Goal: Answer question/provide support

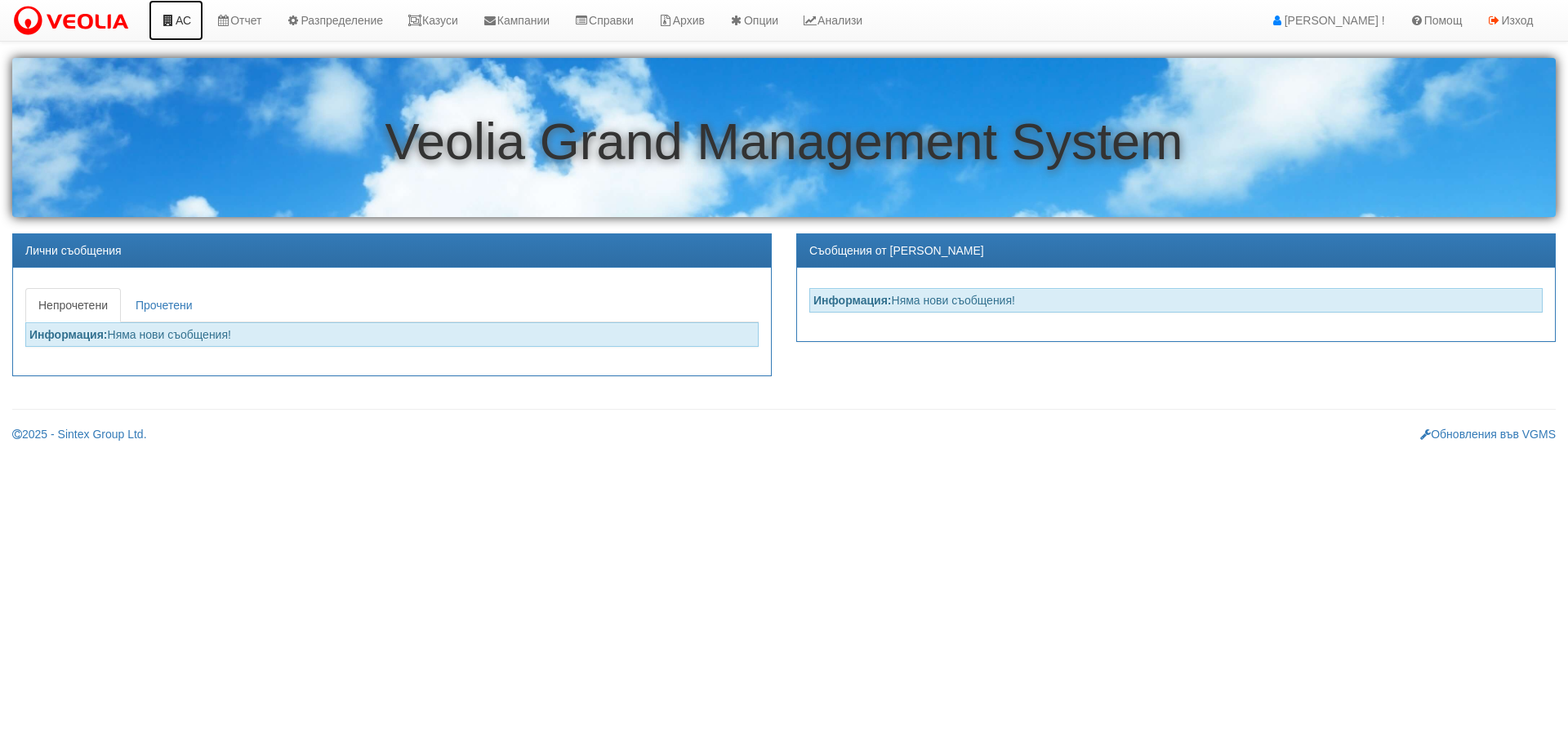
click at [191, 19] on link "АС" at bounding box center [176, 21] width 55 height 41
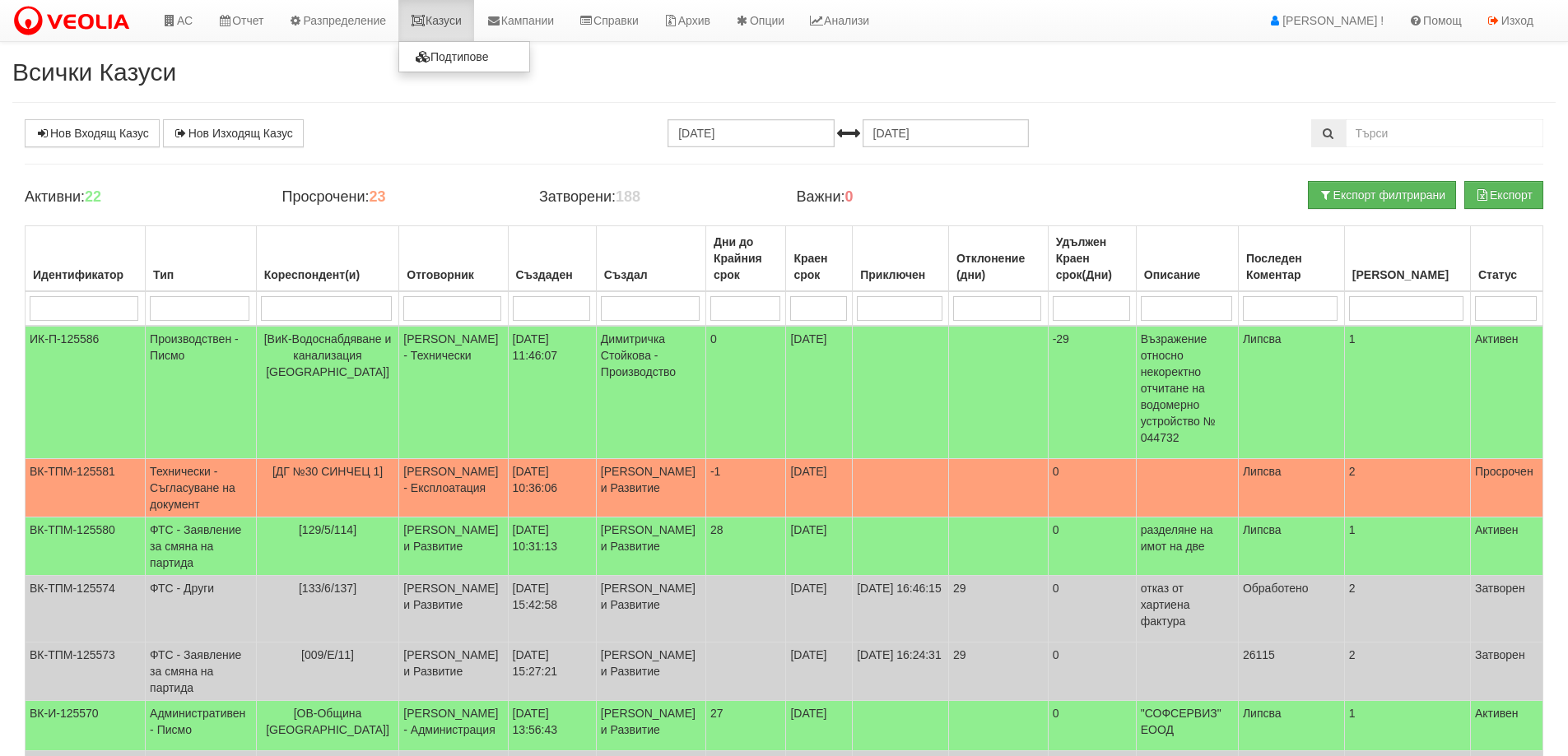
click at [434, 13] on link "Казуси" at bounding box center [436, 21] width 76 height 41
click at [452, 20] on link "Казуси" at bounding box center [436, 21] width 76 height 41
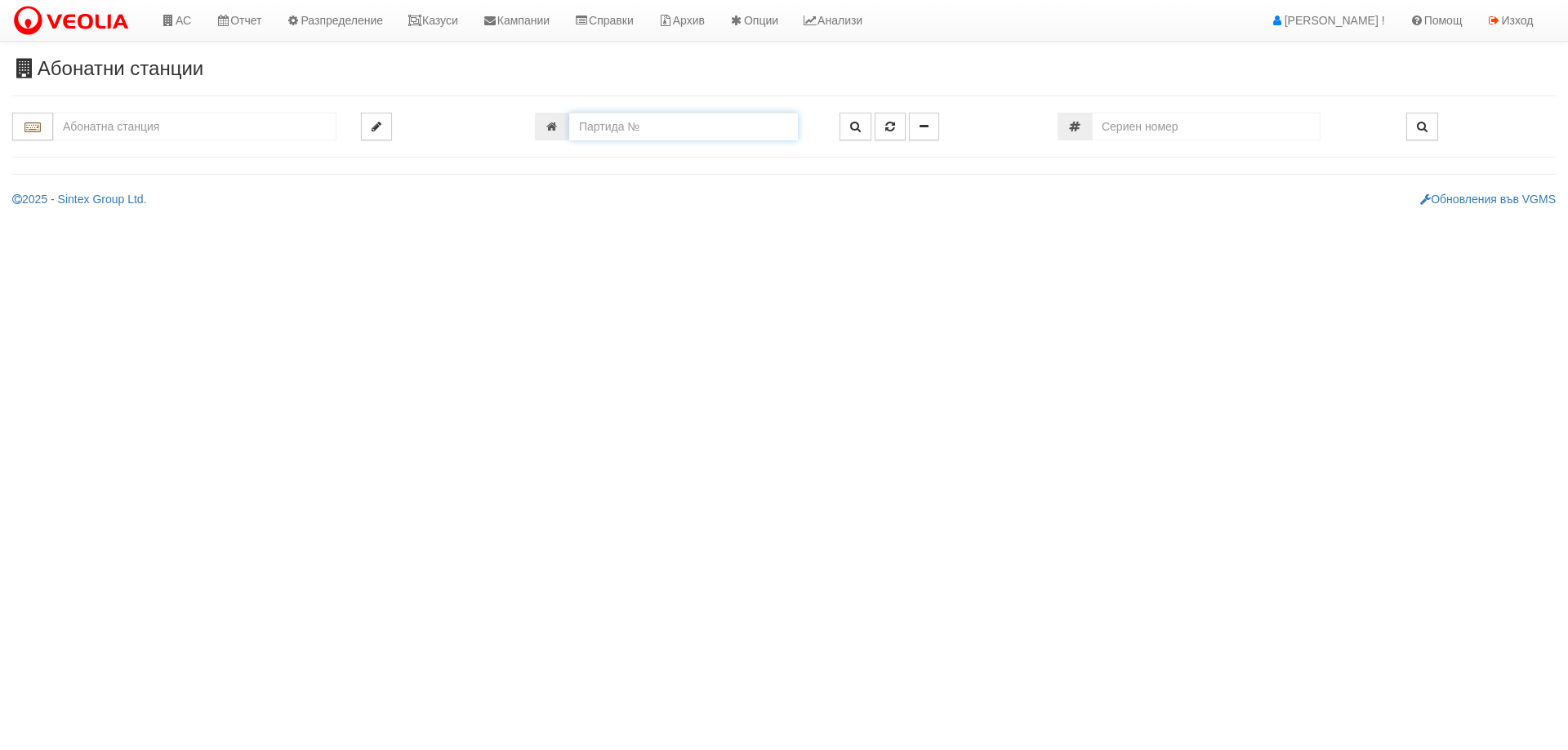
click at [681, 132] on input "number" at bounding box center [683, 126] width 228 height 27
type input "15483"
type input "116/1 - "[PERSON_NAME] [GEOGRAPHIC_DATA] " ЕАД"
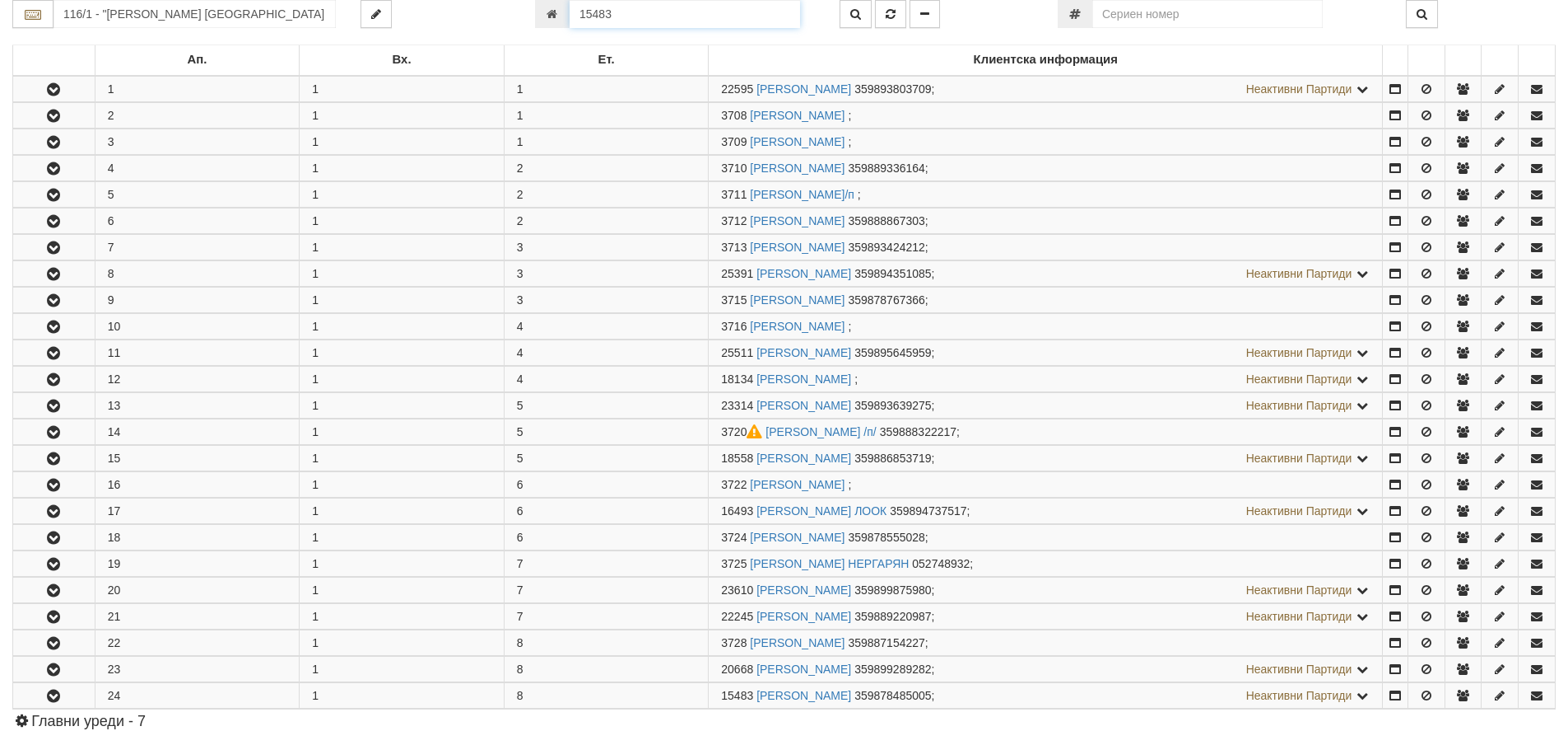
scroll to position [656, 0]
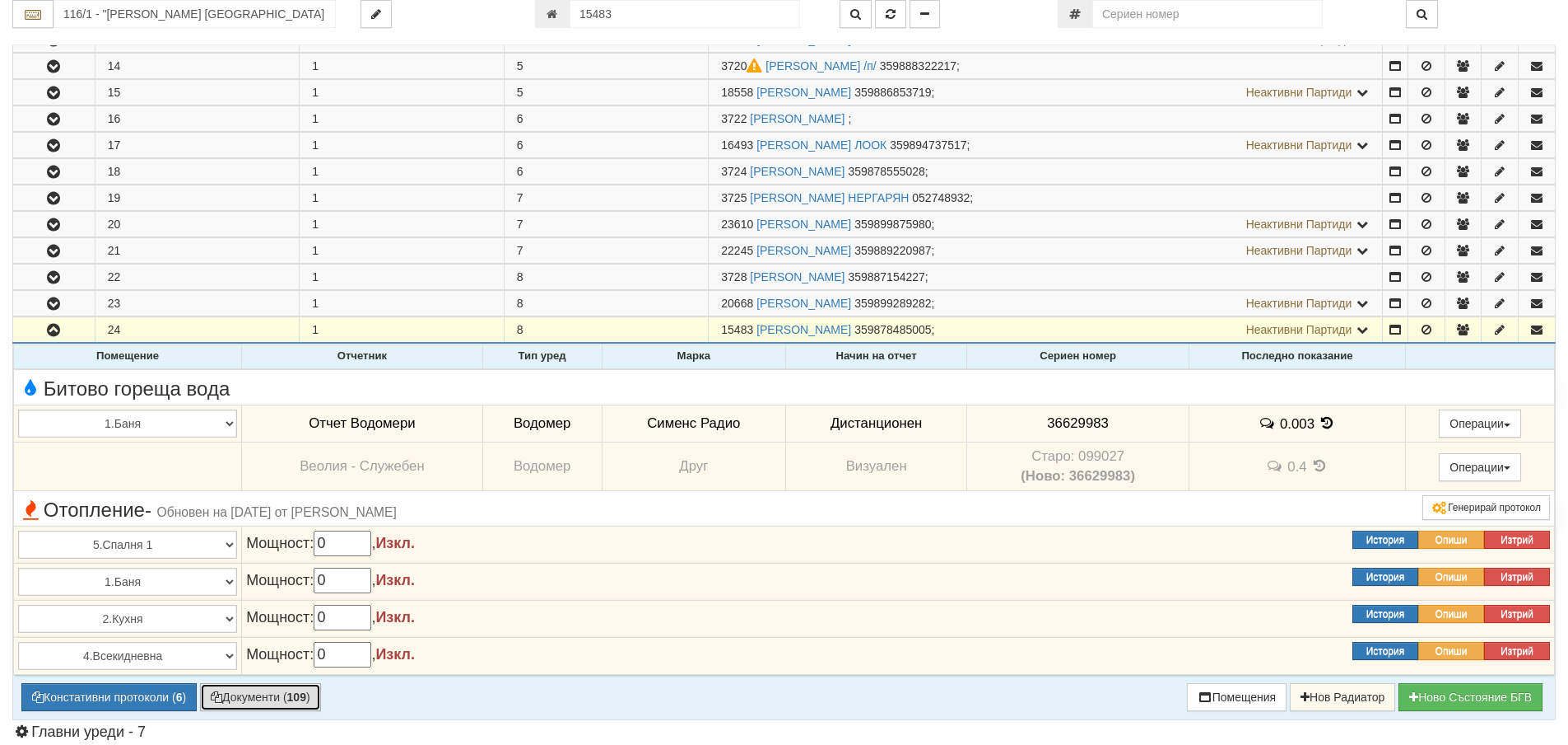
click at [294, 691] on b "109" at bounding box center [296, 697] width 19 height 13
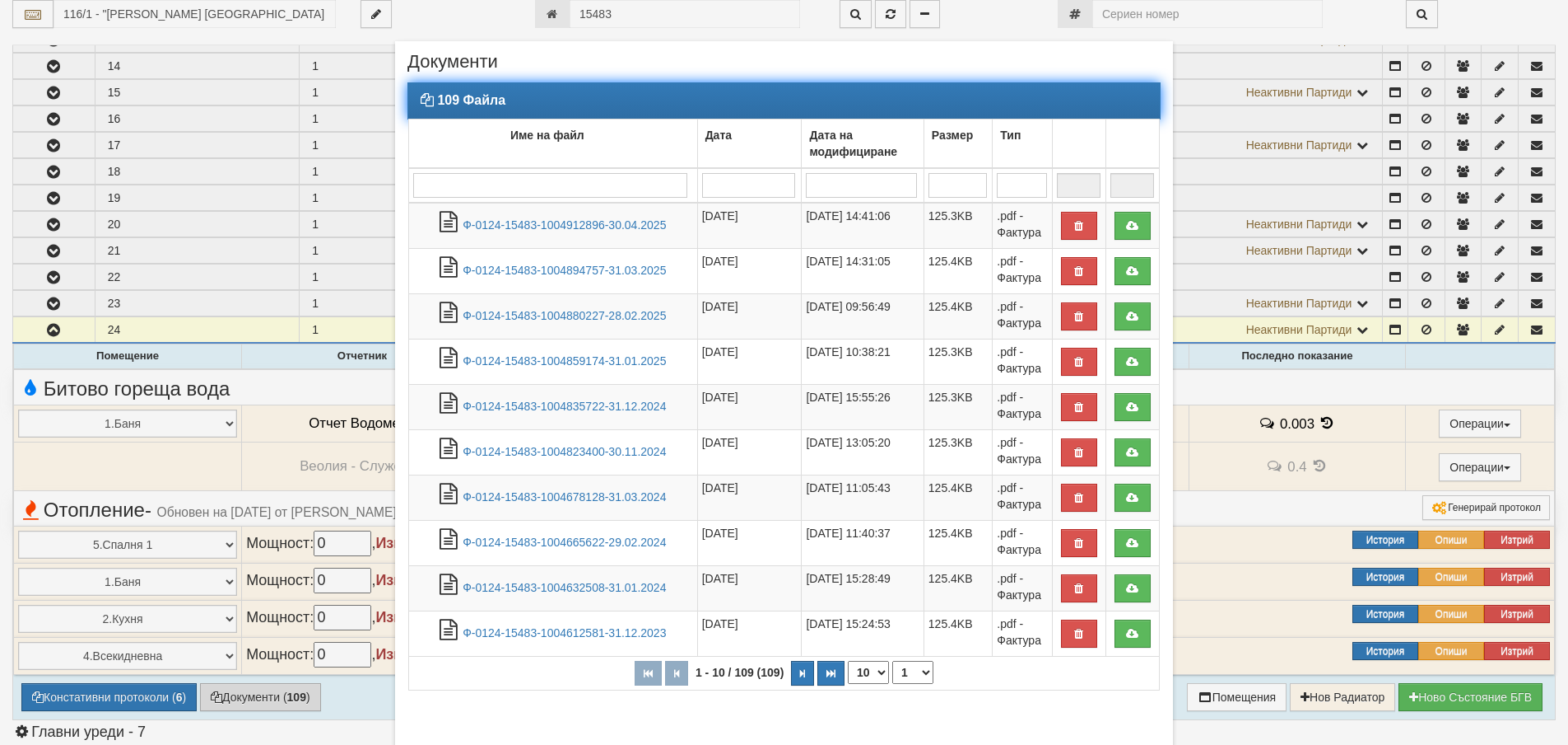
click at [603, 181] on input "search" at bounding box center [551, 185] width 274 height 25
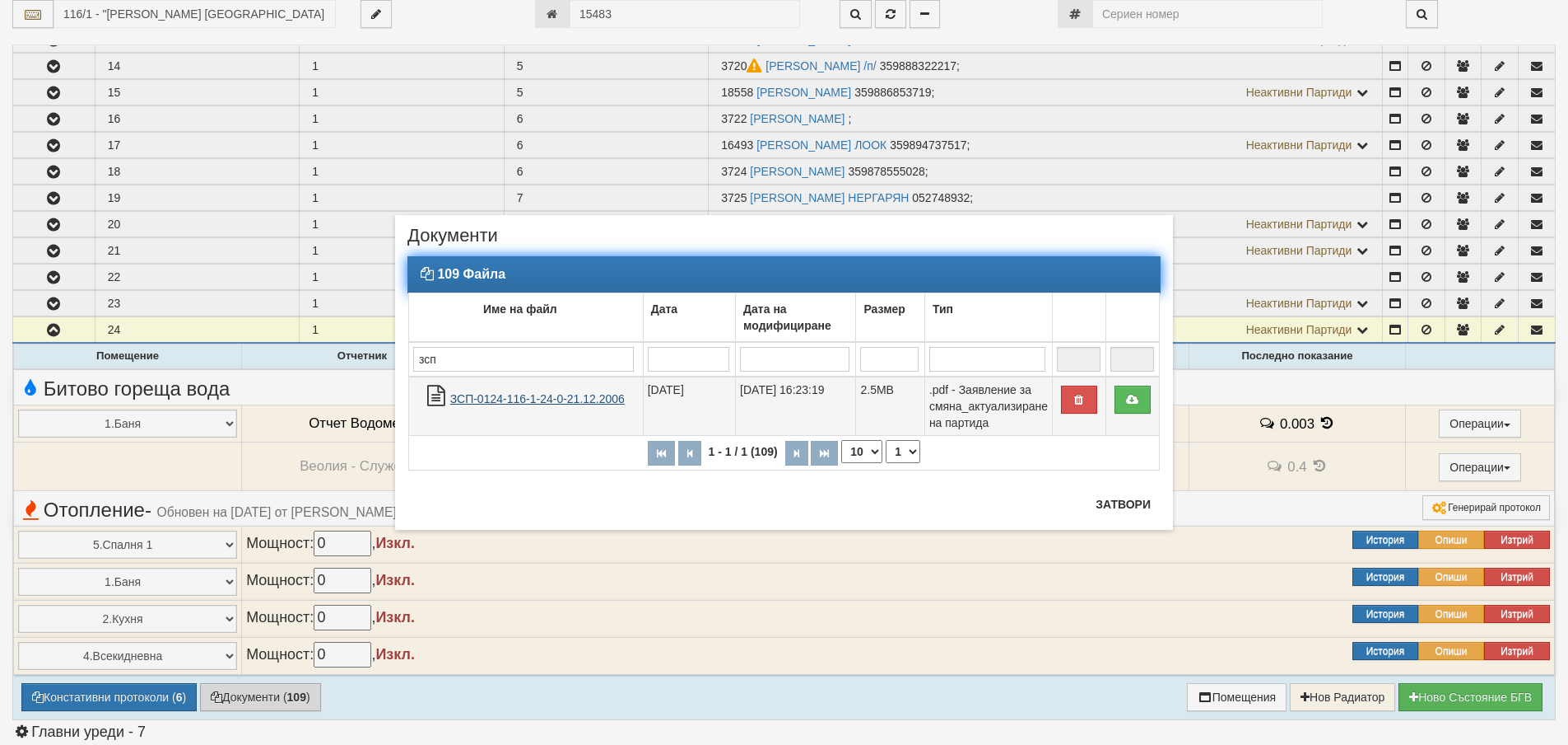
type input "зсп"
click at [549, 398] on link "ЗСП-0124-116-1-24-0-21.12.2006" at bounding box center [537, 398] width 175 height 13
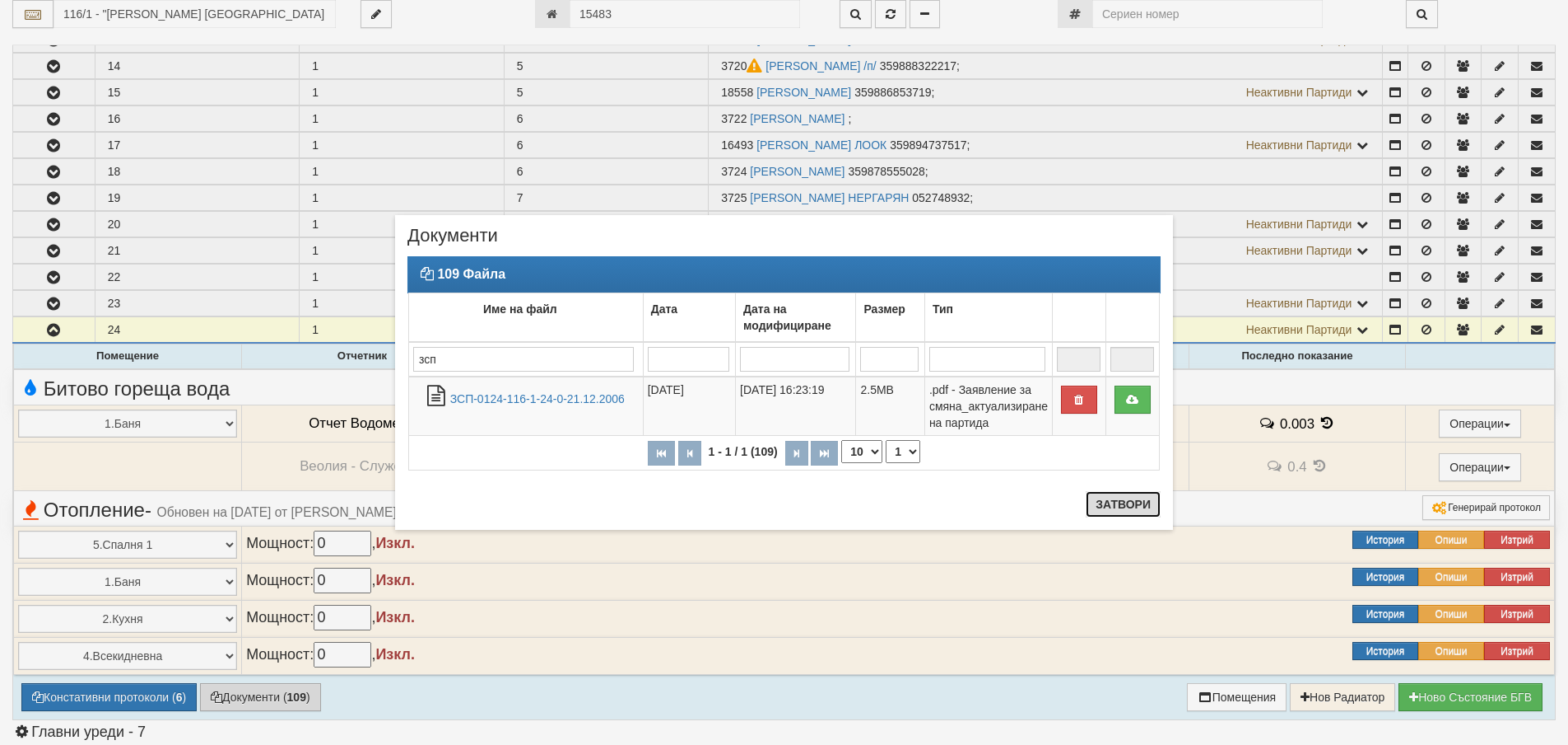
click at [1153, 508] on button "Затвори" at bounding box center [1124, 504] width 75 height 27
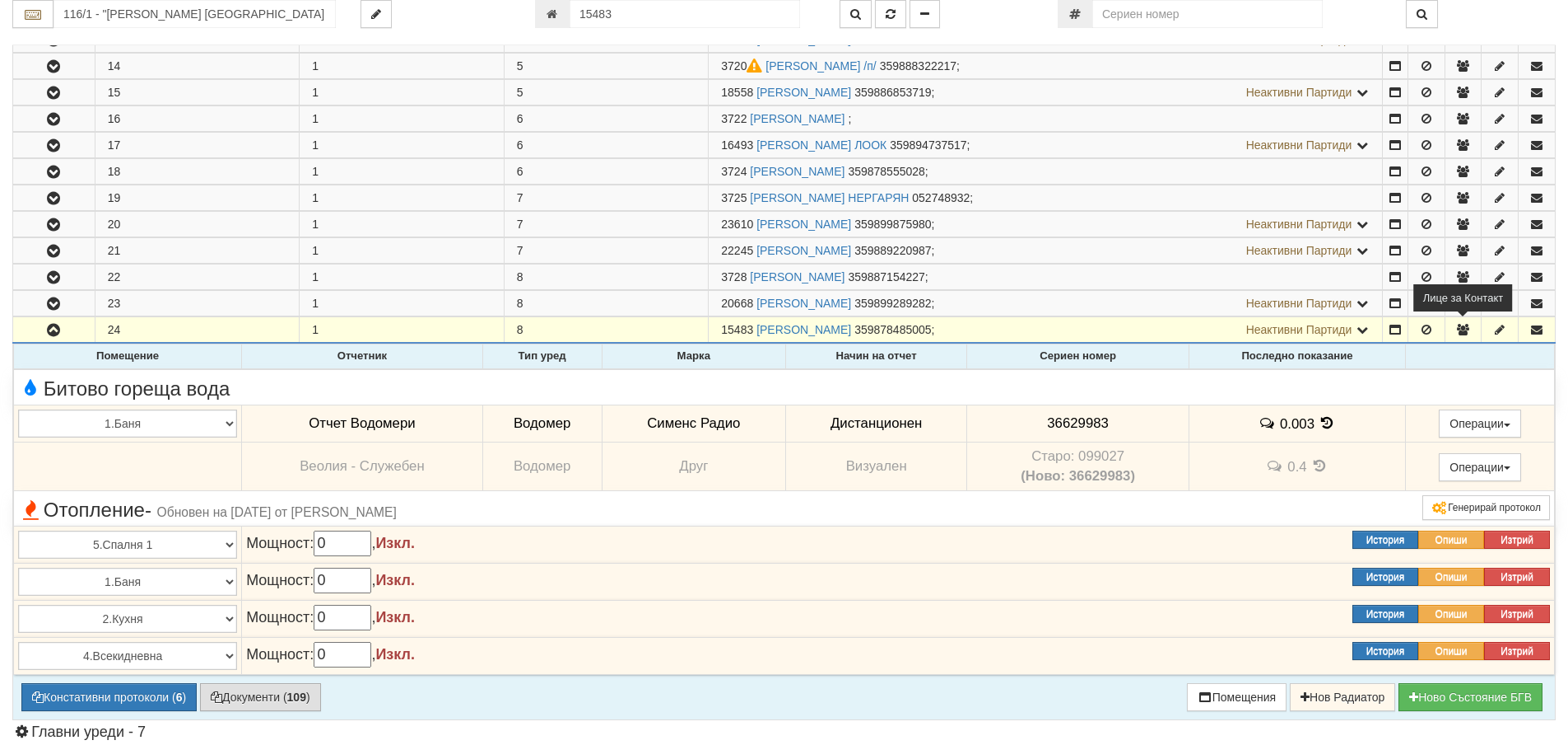
click at [1464, 331] on icon "button" at bounding box center [1462, 330] width 15 height 12
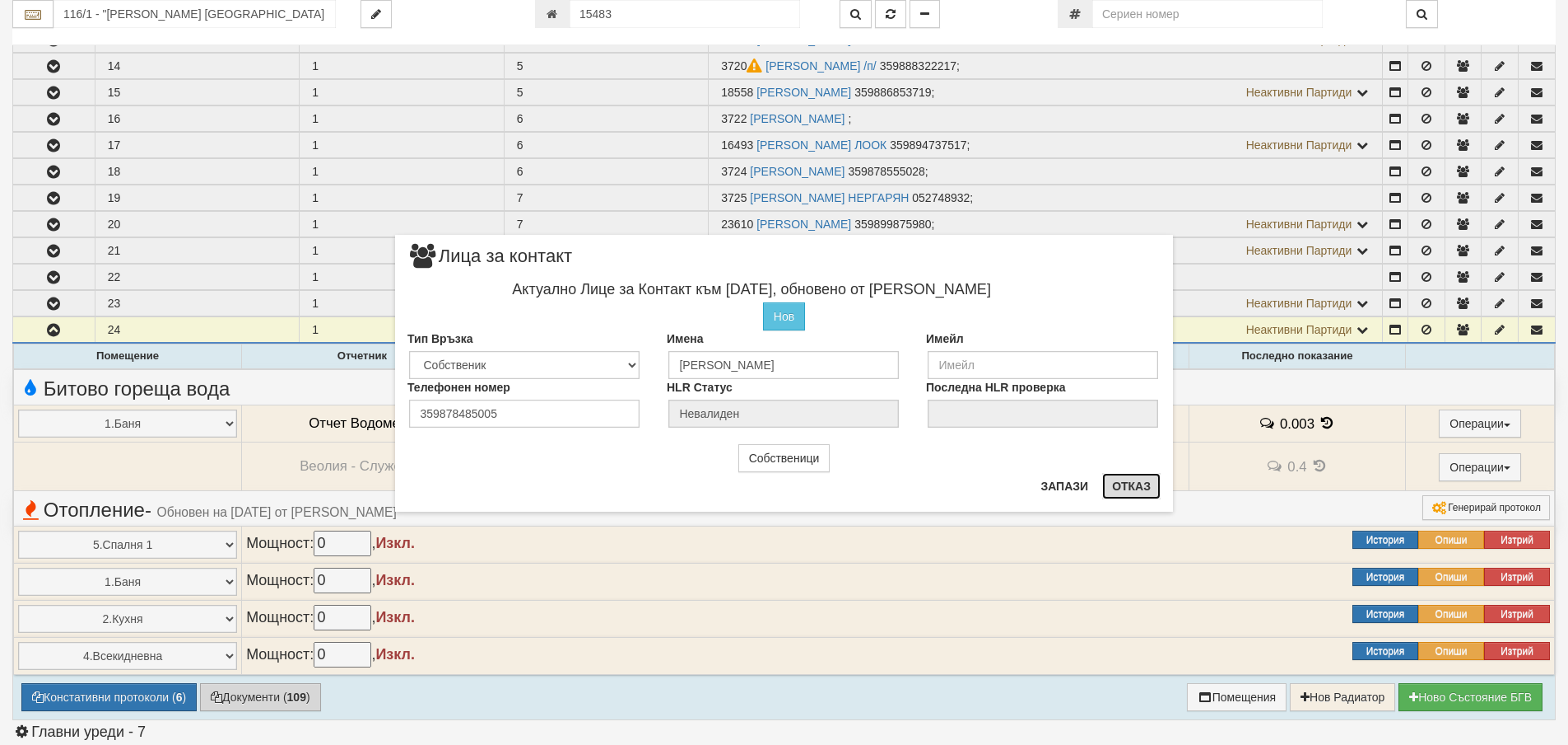
click at [1152, 487] on button "Отказ" at bounding box center [1131, 486] width 58 height 27
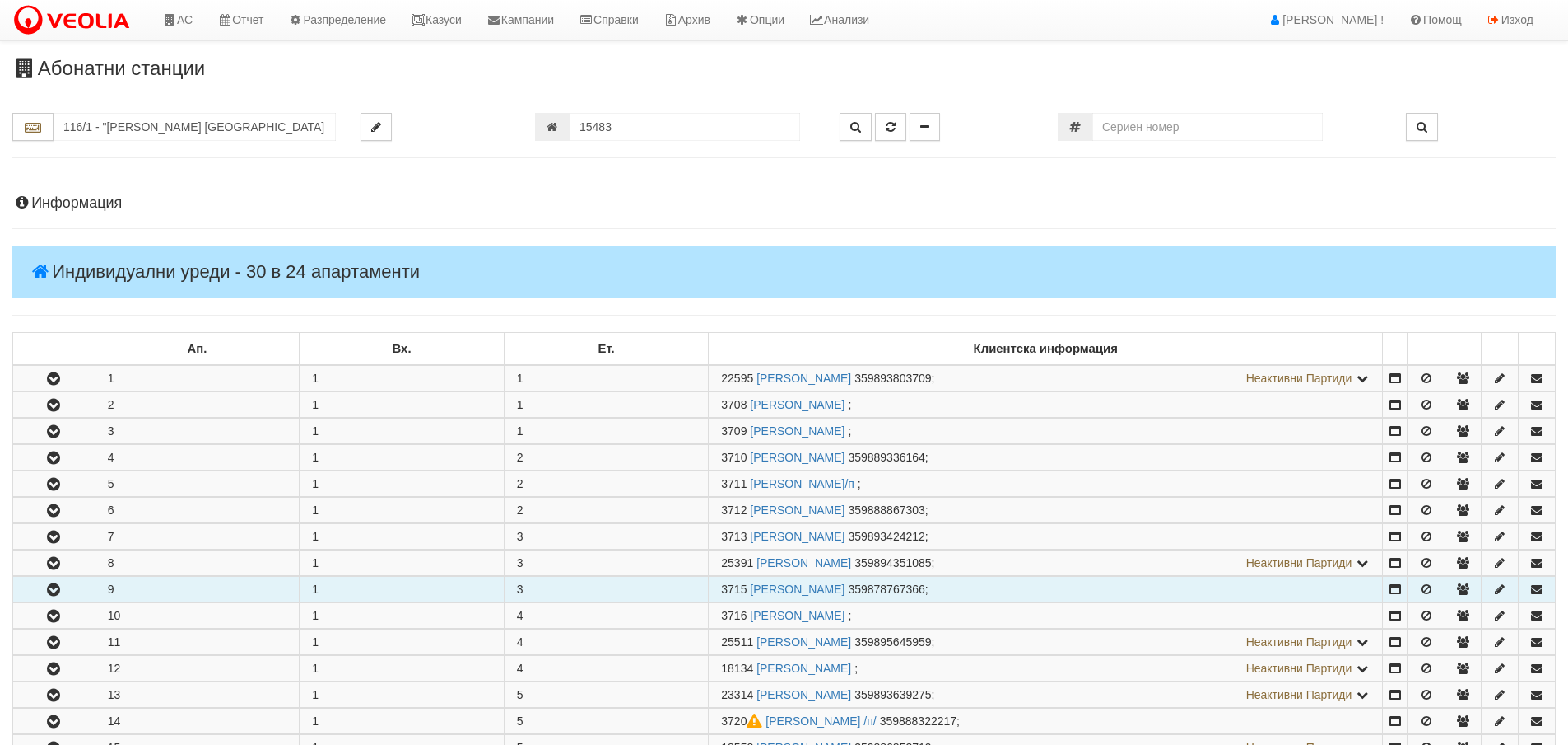
scroll to position [0, 0]
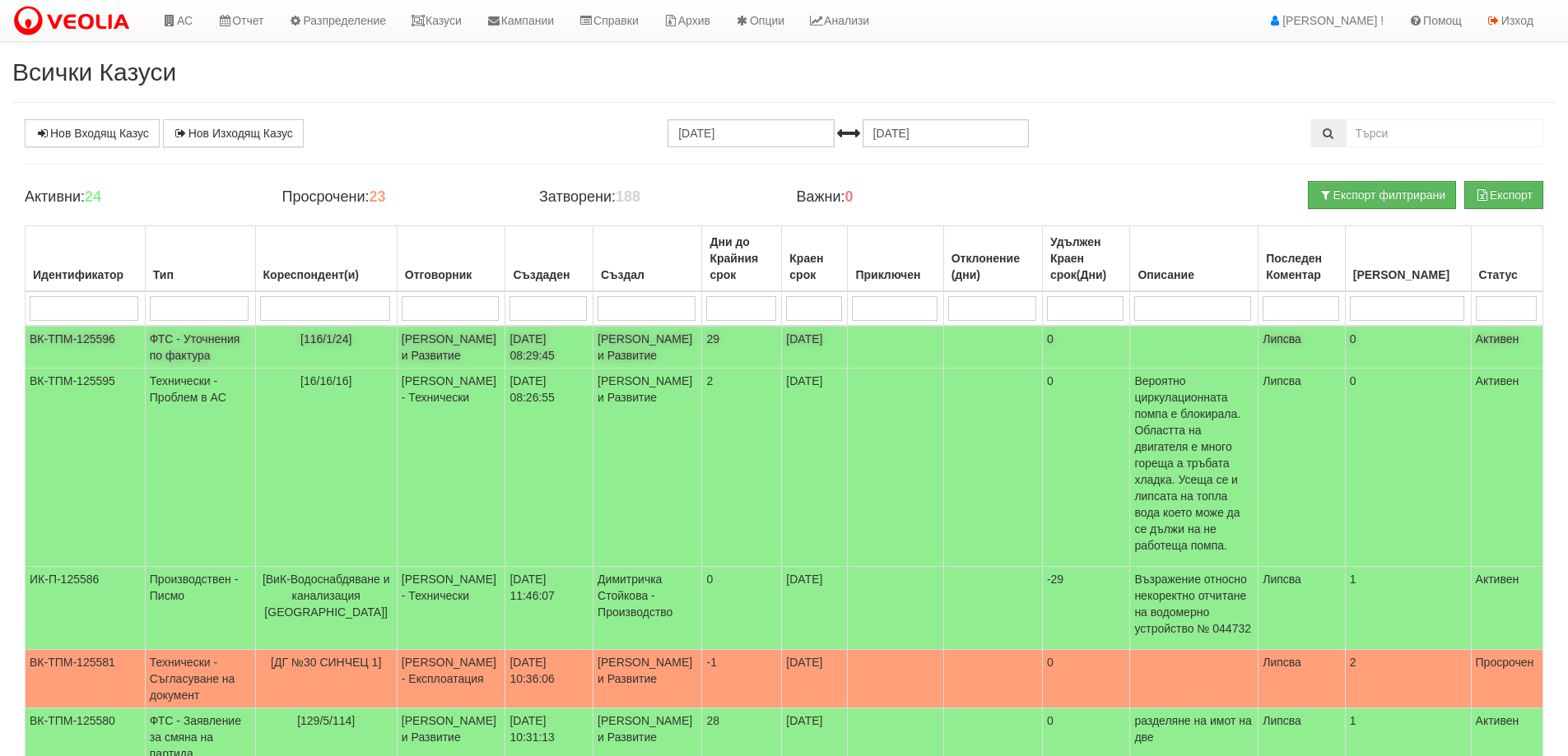
click at [627, 364] on td "[PERSON_NAME] и Развитие" at bounding box center [648, 346] width 109 height 42
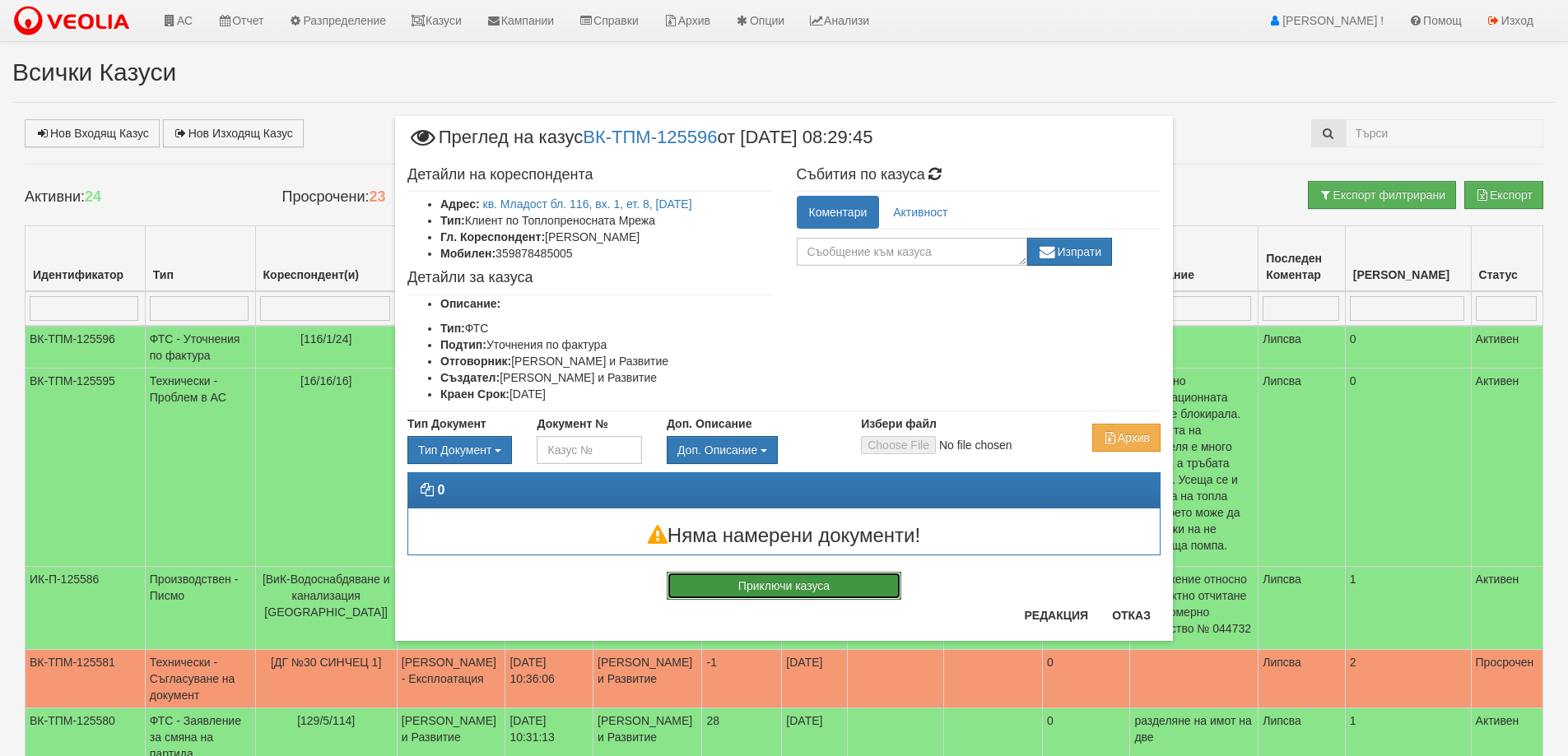
click at [782, 597] on button "Приключи казуса" at bounding box center [784, 585] width 235 height 28
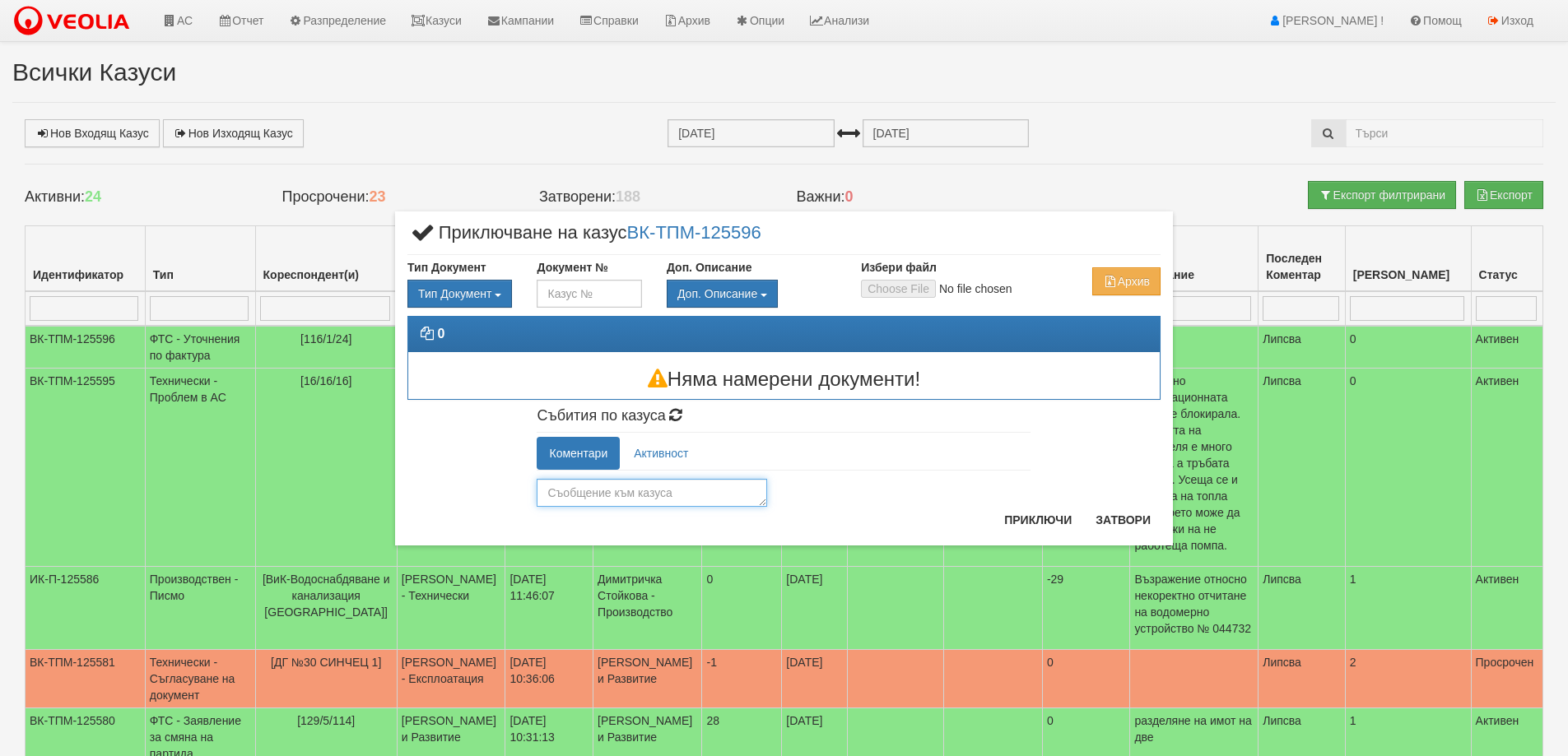
click at [699, 502] on textarea at bounding box center [652, 492] width 230 height 28
type textarea "г"
click at [1145, 525] on button "Затвори" at bounding box center [1124, 520] width 75 height 27
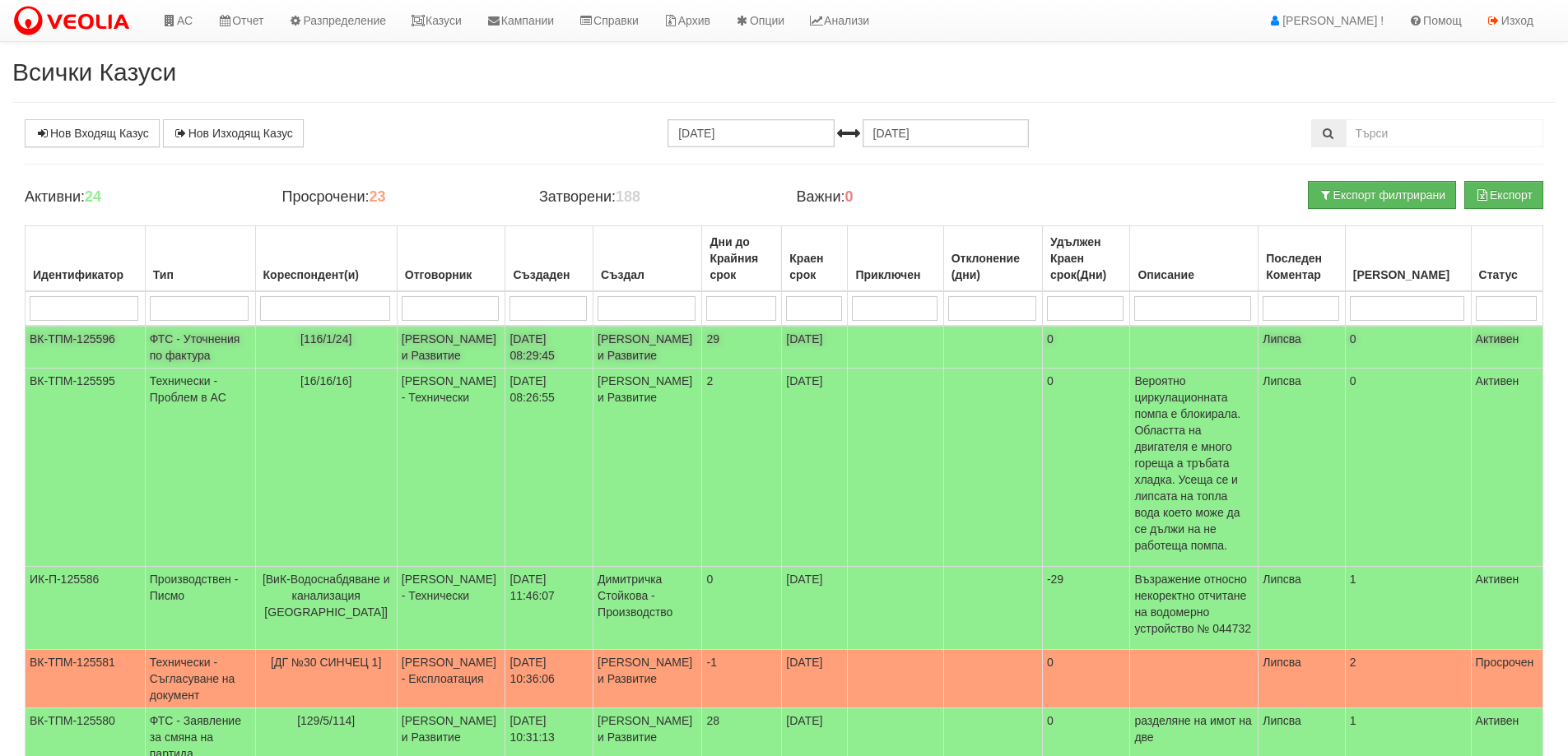
click at [636, 360] on td "[PERSON_NAME] и Развитие" at bounding box center [648, 346] width 109 height 42
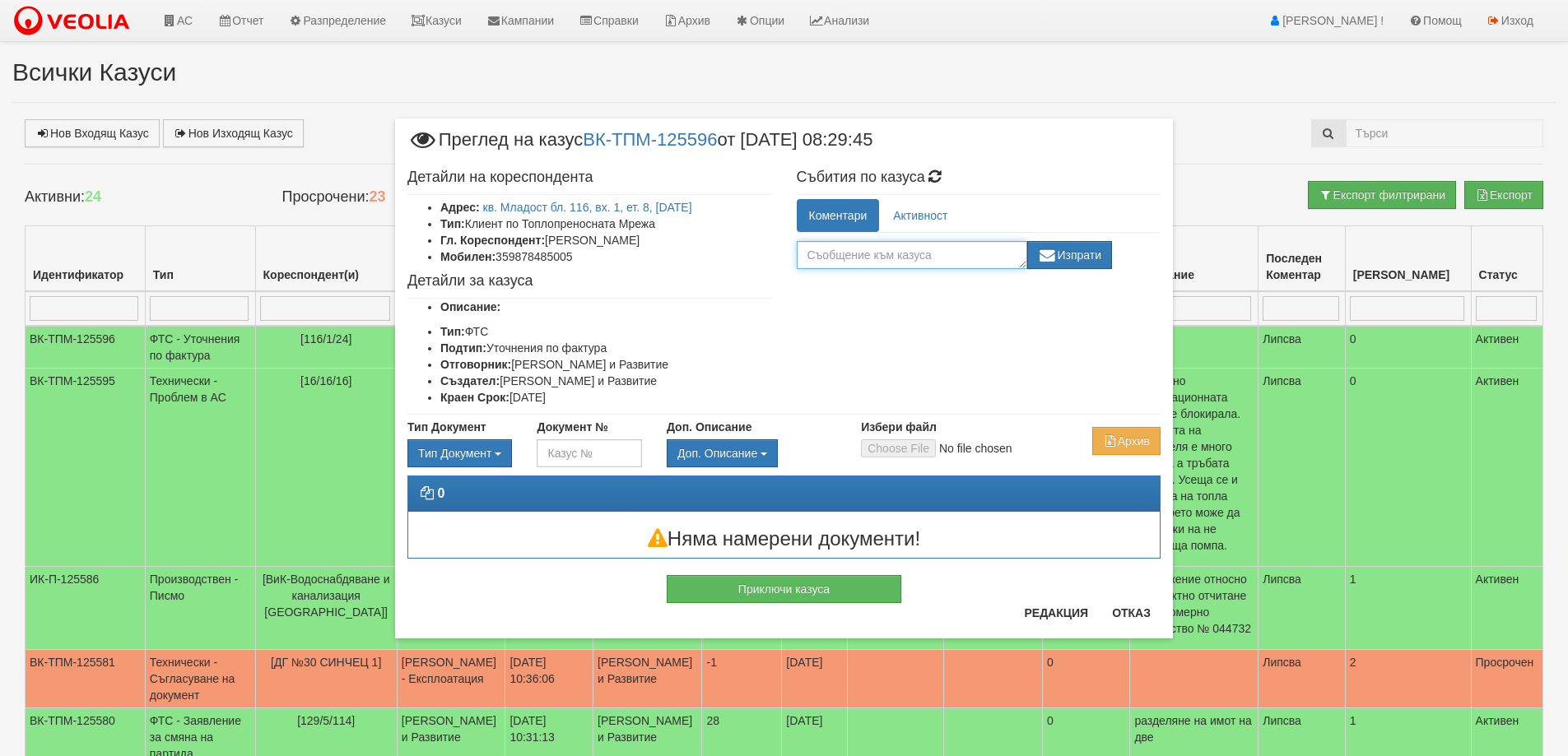
click at [841, 252] on textarea at bounding box center [911, 255] width 230 height 28
paste textarea "не фигурирате в базата данни на Дружеството като титуляр на партида за имота"
click at [812, 259] on textarea "не фигурирате в базата данни на Дружеството като титуляр на партида за имота" at bounding box center [911, 255] width 230 height 28
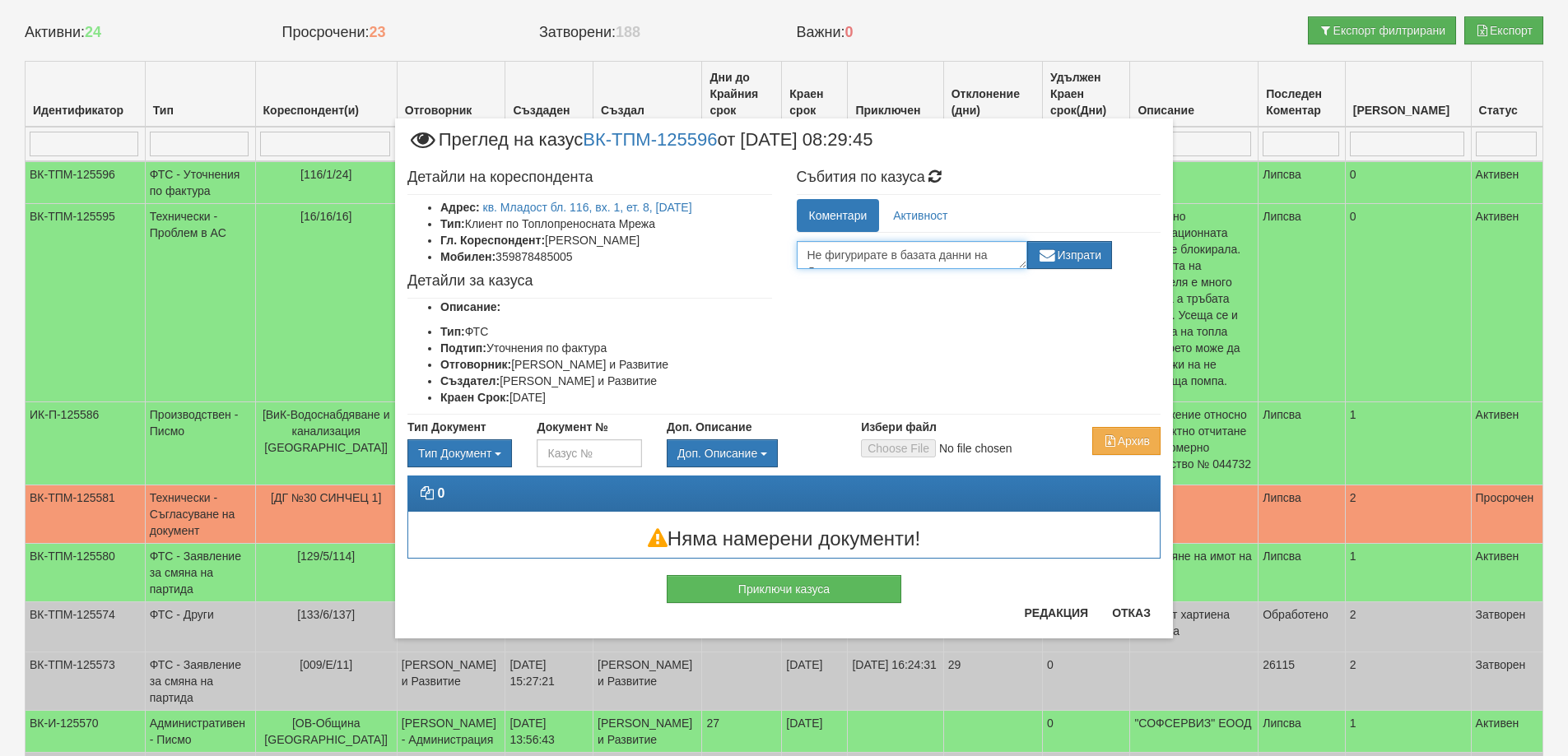
click at [807, 254] on textarea "Не фигурирате в базата данни на Дружеството като титуляр на партида за имота" at bounding box center [911, 255] width 230 height 28
click at [953, 248] on textarea "Изпратен писмен отговор Не фигурирате в базата данни на Дружеството като титуля…" at bounding box center [911, 255] width 230 height 28
click at [944, 259] on textarea "Изпратен писмен отговор не фигурирате в базата данни на Дружеството като титуля…" at bounding box center [911, 255] width 230 height 28
type textarea "Изпратен писмен отговор, че не фигурирате в базата данни на Дружеството като ти…"
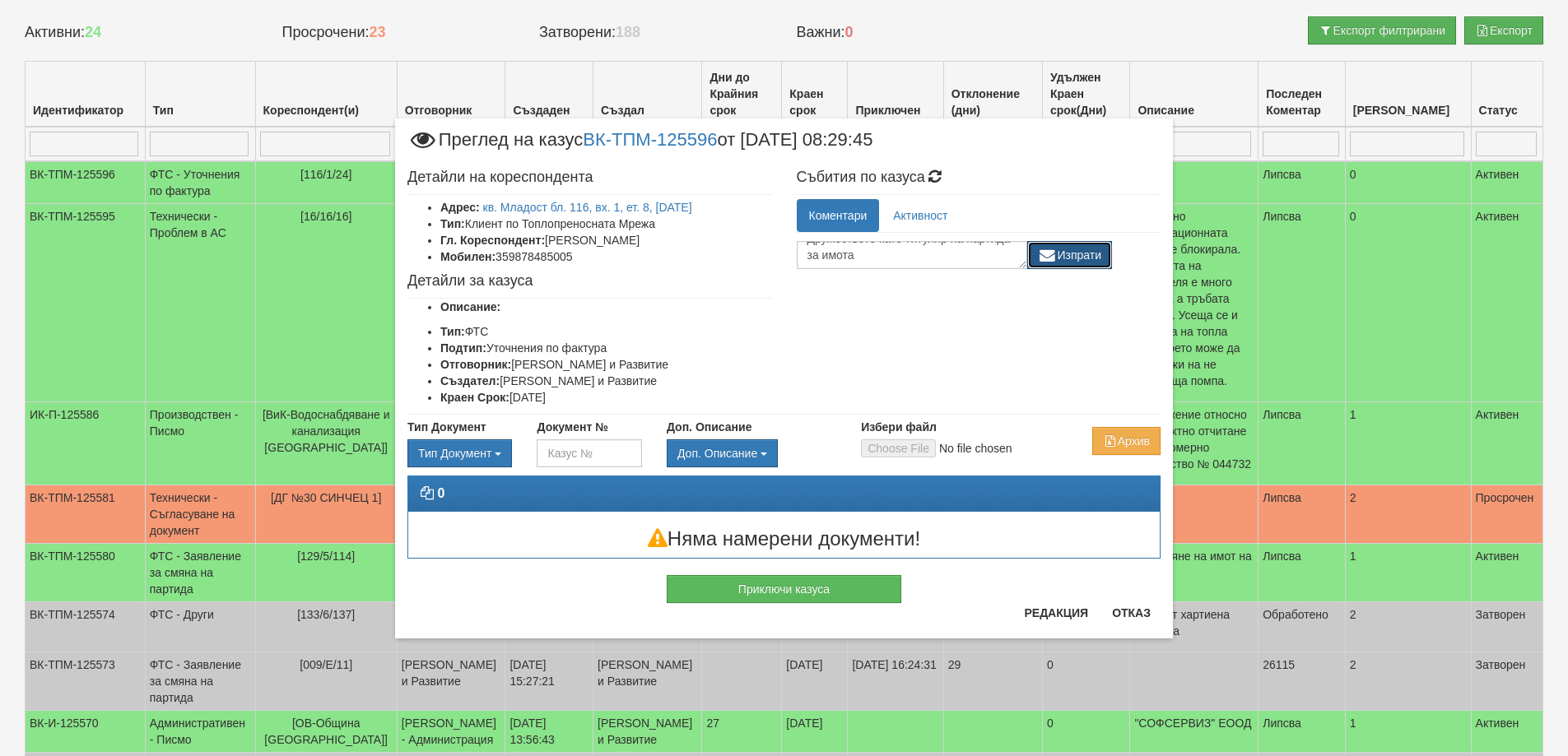
click at [1103, 254] on button "Изпрати" at bounding box center [1070, 255] width 86 height 28
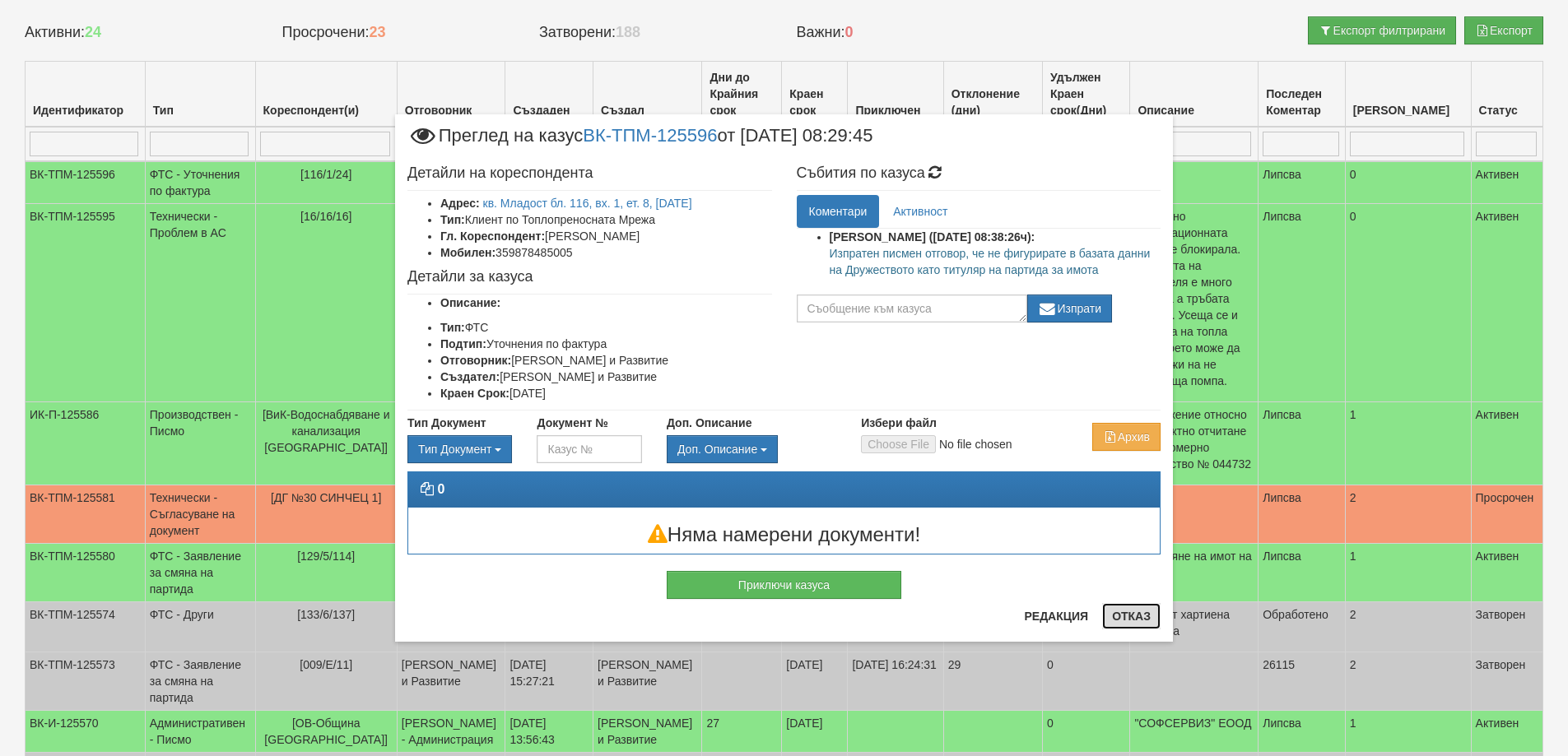
click at [1129, 617] on button "Отказ" at bounding box center [1131, 616] width 58 height 27
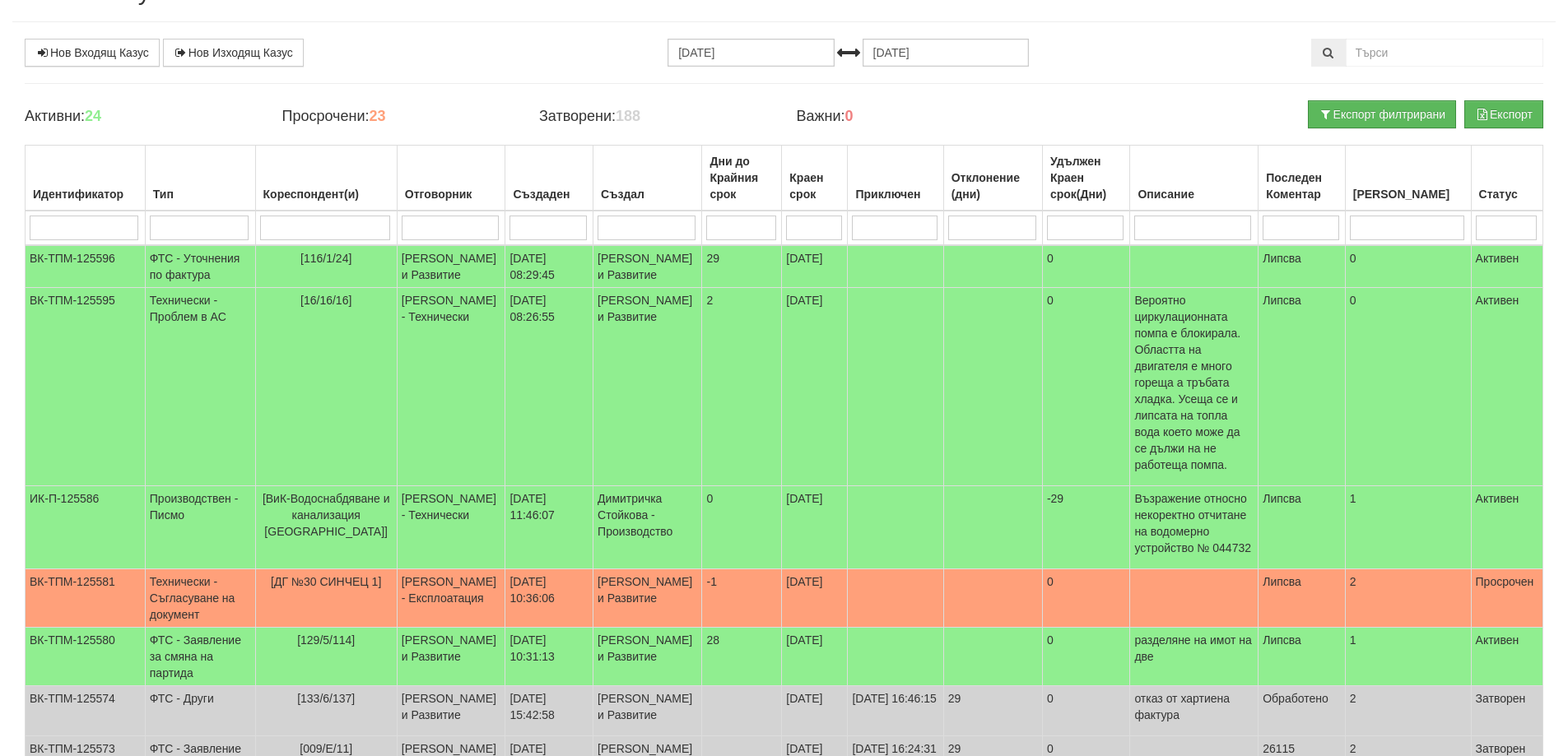
scroll to position [0, 0]
